Goal: Task Accomplishment & Management: Manage account settings

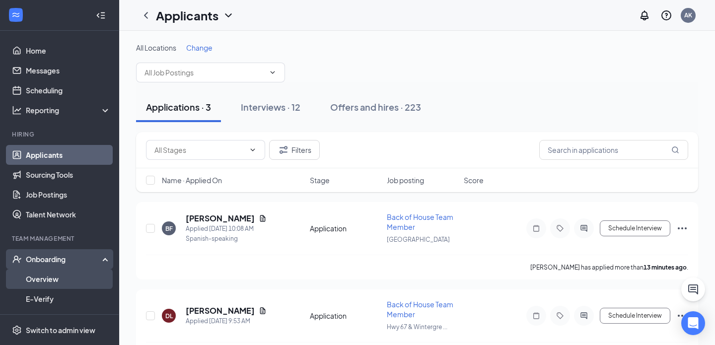
click at [61, 278] on link "Overview" at bounding box center [68, 279] width 85 height 20
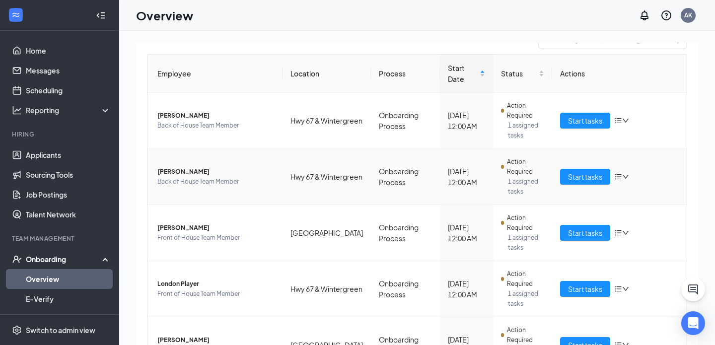
scroll to position [193, 0]
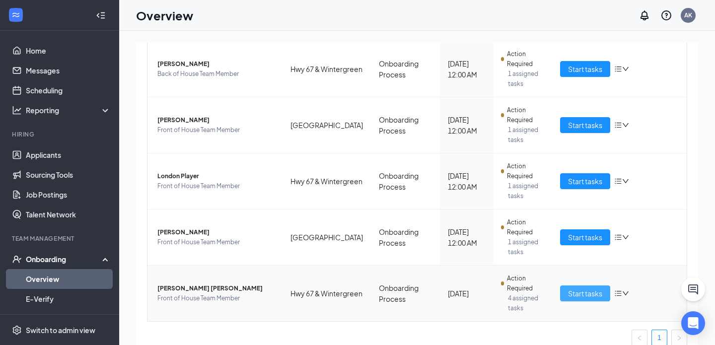
click at [563, 285] on button "Start tasks" at bounding box center [585, 293] width 50 height 16
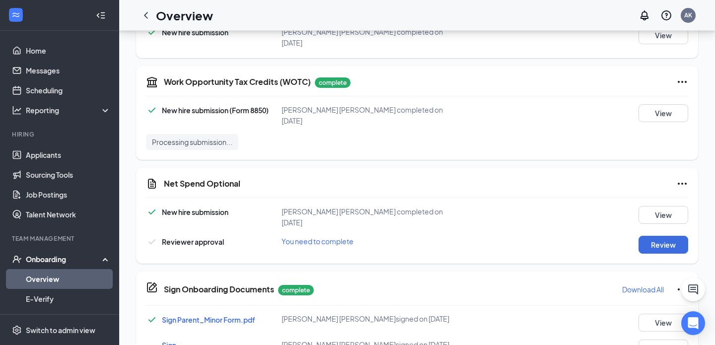
scroll to position [467, 0]
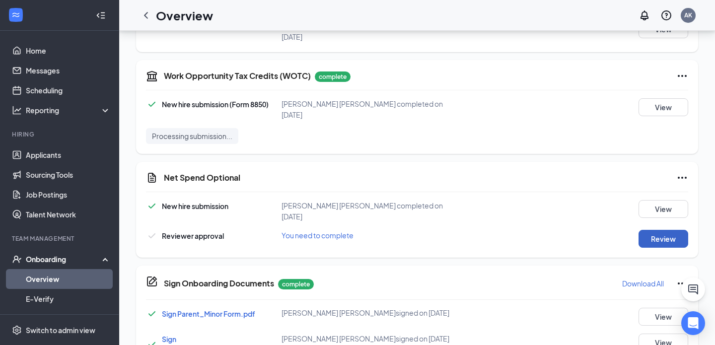
click at [659, 230] on button "Review" at bounding box center [663, 239] width 50 height 18
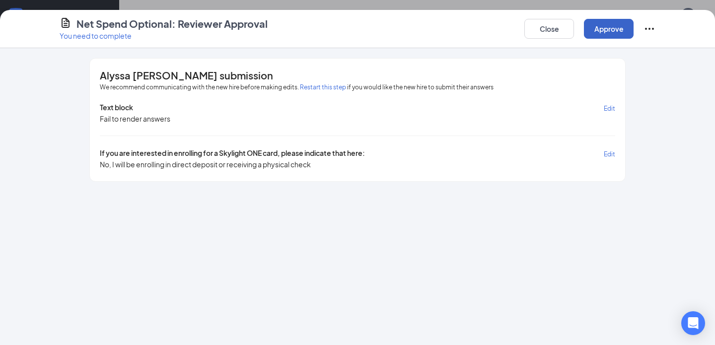
click at [602, 32] on button "Approve" at bounding box center [609, 29] width 50 height 20
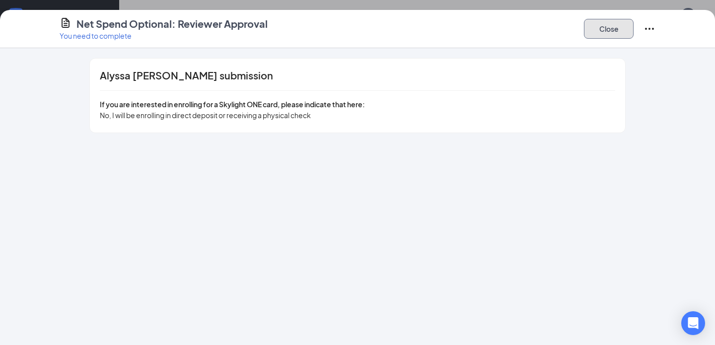
click at [620, 22] on button "Close" at bounding box center [609, 29] width 50 height 20
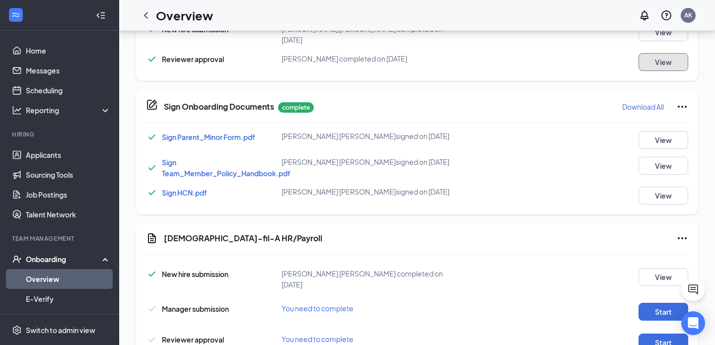
scroll to position [652, 0]
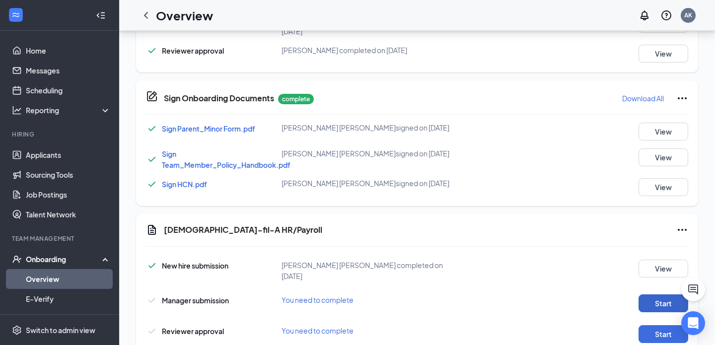
click at [653, 294] on button "Start" at bounding box center [663, 303] width 50 height 18
click at [657, 316] on div "[DEMOGRAPHIC_DATA]-fil-A HR/Payroll New hire submission Alyssa [PERSON_NAME] co…" at bounding box center [417, 283] width 562 height 139
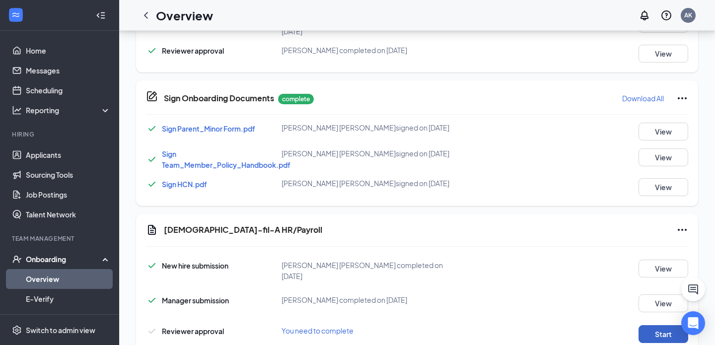
click at [656, 325] on button "Start" at bounding box center [663, 334] width 50 height 18
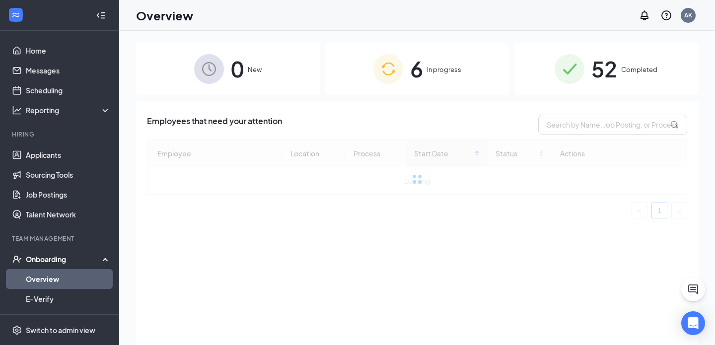
click at [363, 78] on div "6 In progress" at bounding box center [417, 69] width 184 height 52
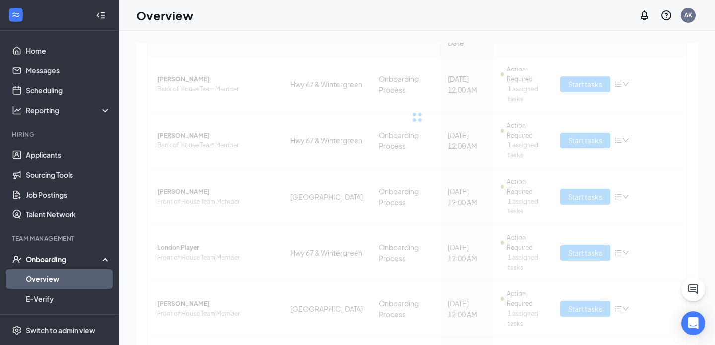
scroll to position [193, 0]
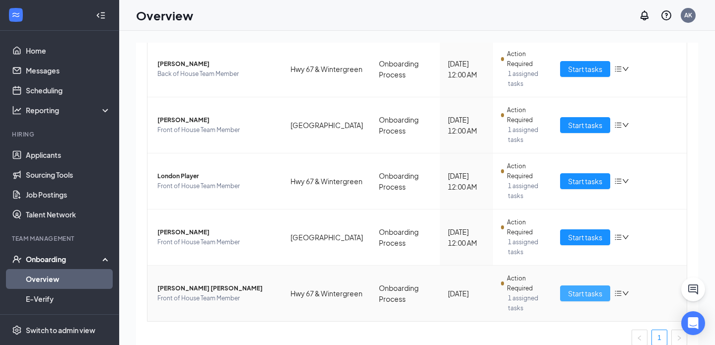
click at [578, 288] on span "Start tasks" at bounding box center [585, 293] width 34 height 11
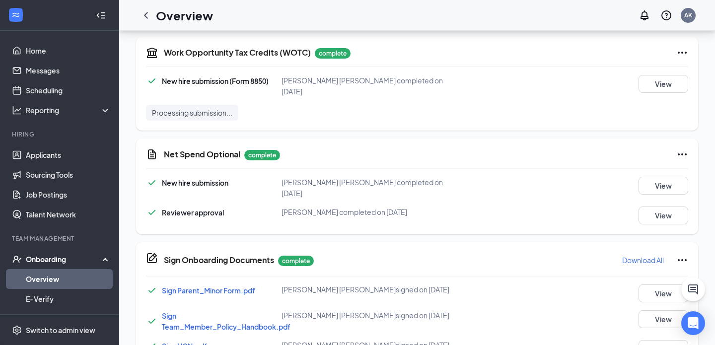
scroll to position [487, 0]
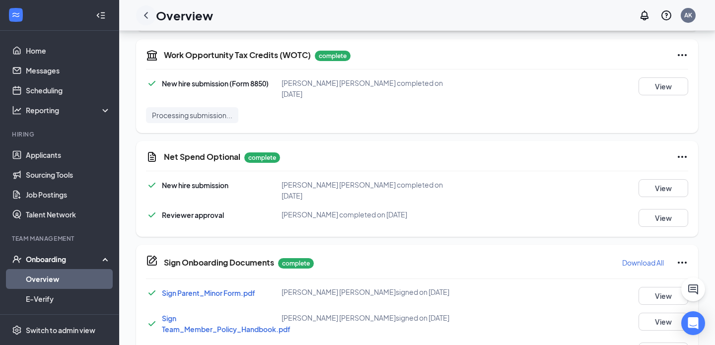
click at [148, 9] on icon "ChevronLeft" at bounding box center [146, 15] width 12 height 12
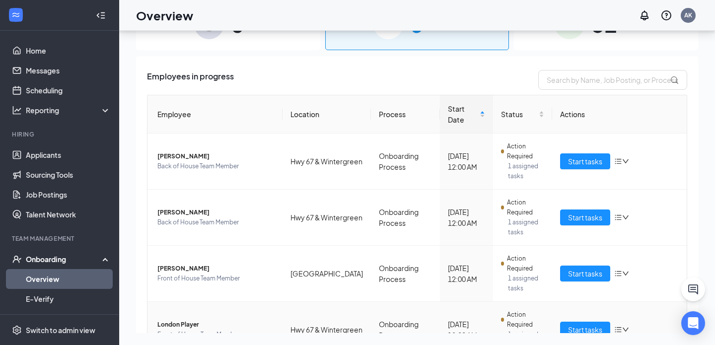
scroll to position [193, 0]
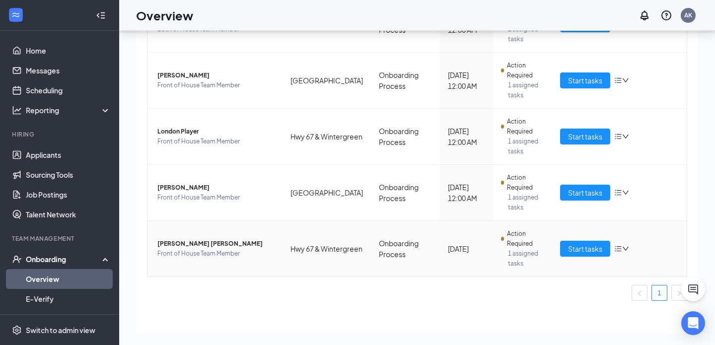
click at [187, 225] on td "Alyssa A Garcia Front of House Team Member" at bounding box center [214, 249] width 135 height 56
click at [188, 239] on span "[PERSON_NAME] [PERSON_NAME]" at bounding box center [215, 244] width 117 height 10
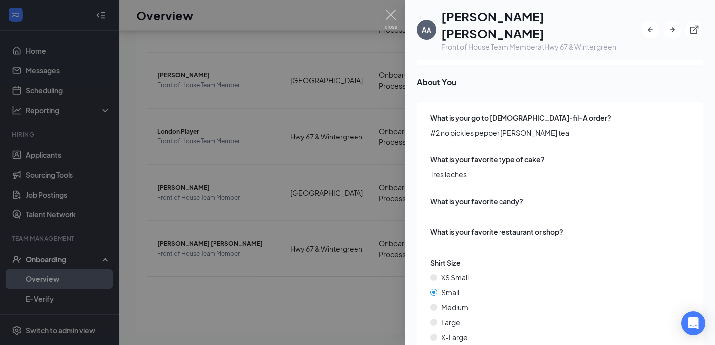
scroll to position [1236, 0]
click at [458, 126] on span "#2 no pickles pepper jack sweet tea" at bounding box center [560, 131] width 260 height 11
copy span "#2 no pickles pepper jack sweet tea"
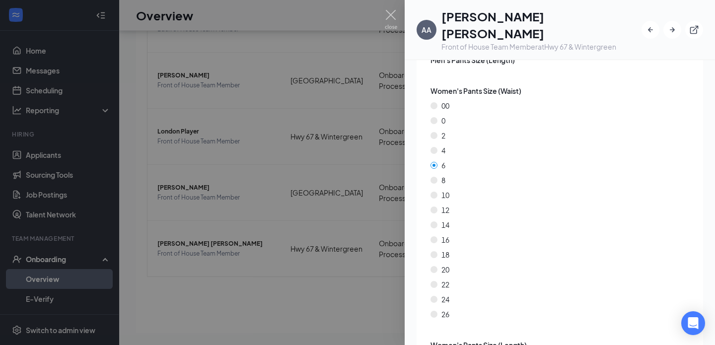
scroll to position [1923, 0]
